Goal: Information Seeking & Learning: Learn about a topic

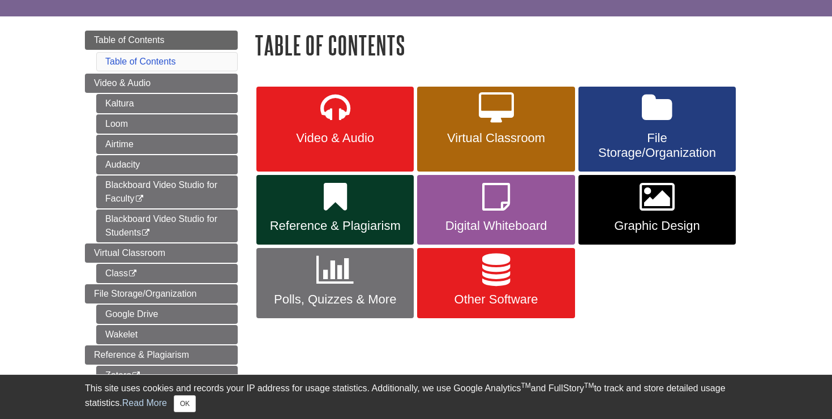
scroll to position [113, 0]
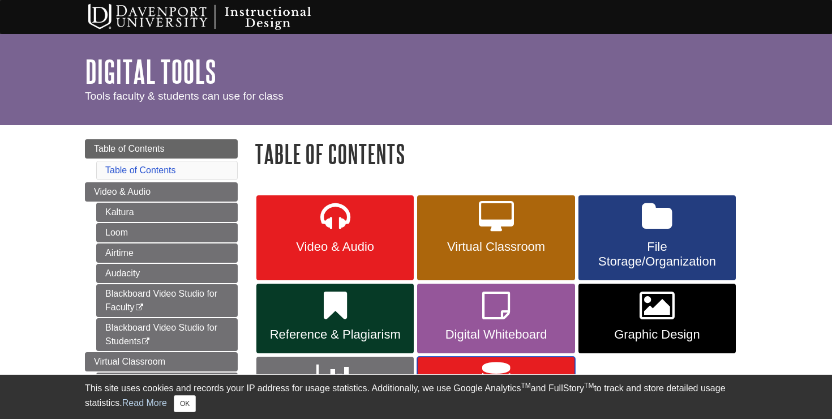
click at [450, 368] on link "Other Software" at bounding box center [495, 392] width 157 height 70
click at [178, 401] on button "OK" at bounding box center [185, 403] width 22 height 17
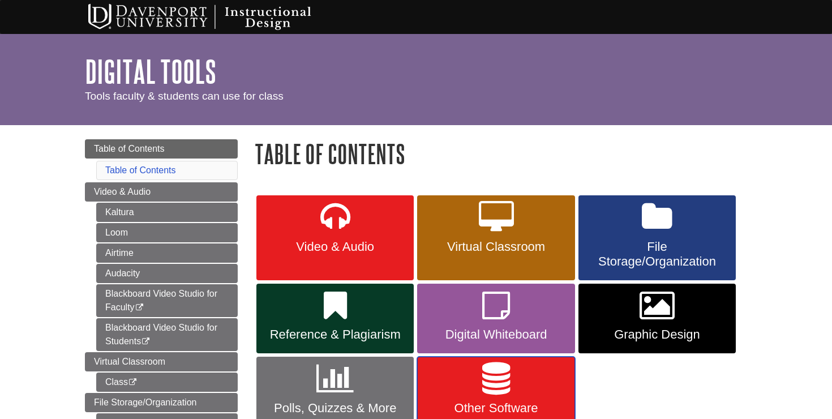
click at [522, 401] on span "Other Software" at bounding box center [496, 408] width 140 height 15
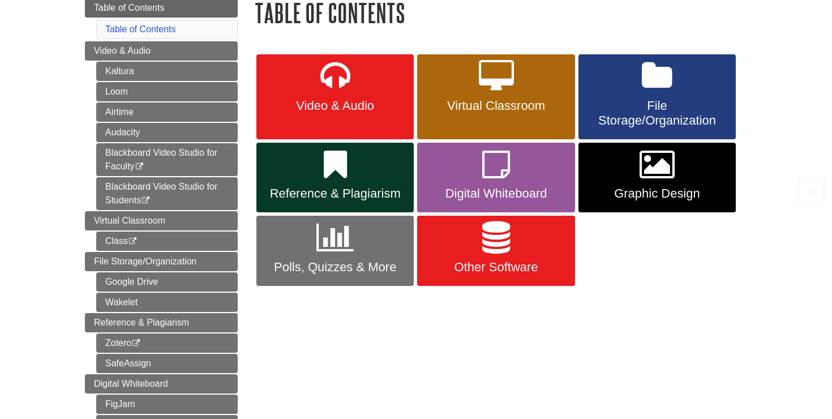
scroll to position [159, 0]
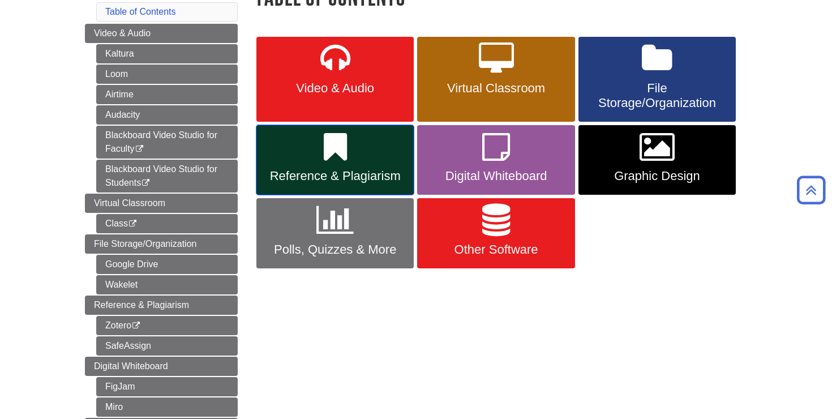
click at [314, 144] on link "Reference & Plagiarism" at bounding box center [335, 160] width 157 height 70
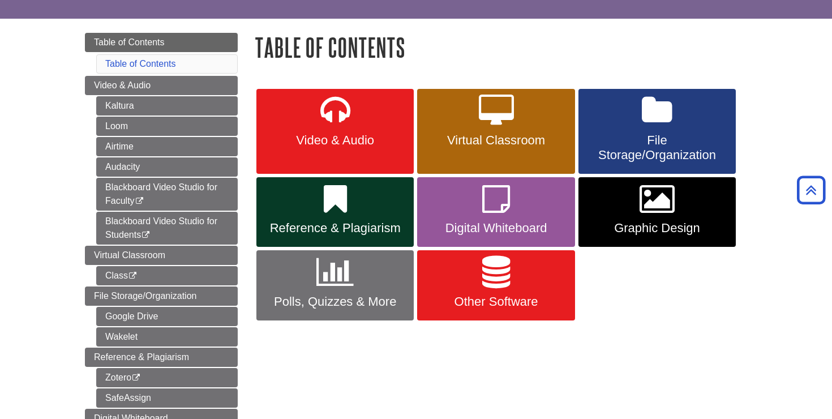
scroll to position [91, 0]
